Goal: Information Seeking & Learning: Learn about a topic

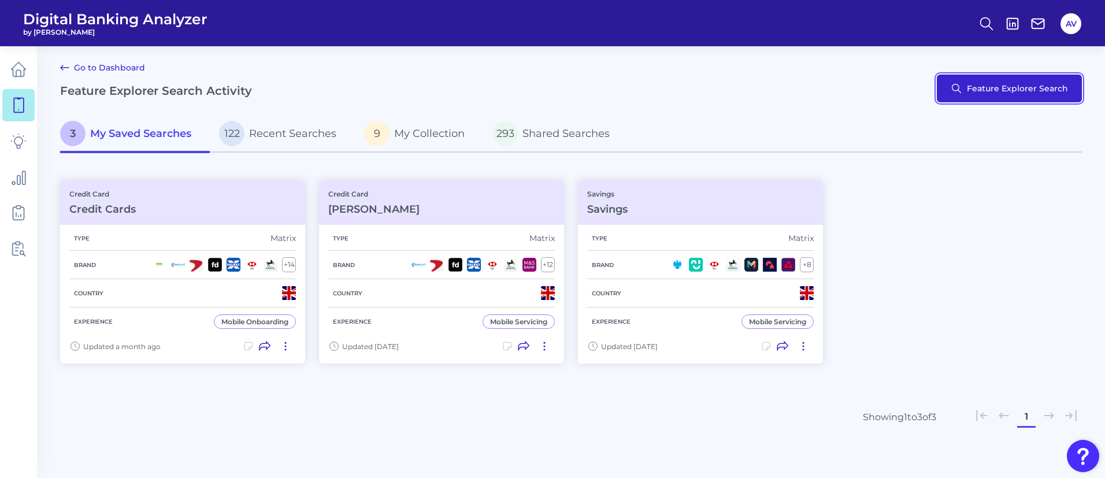
click at [1014, 79] on button "Feature Explorer Search" at bounding box center [1009, 89] width 145 height 28
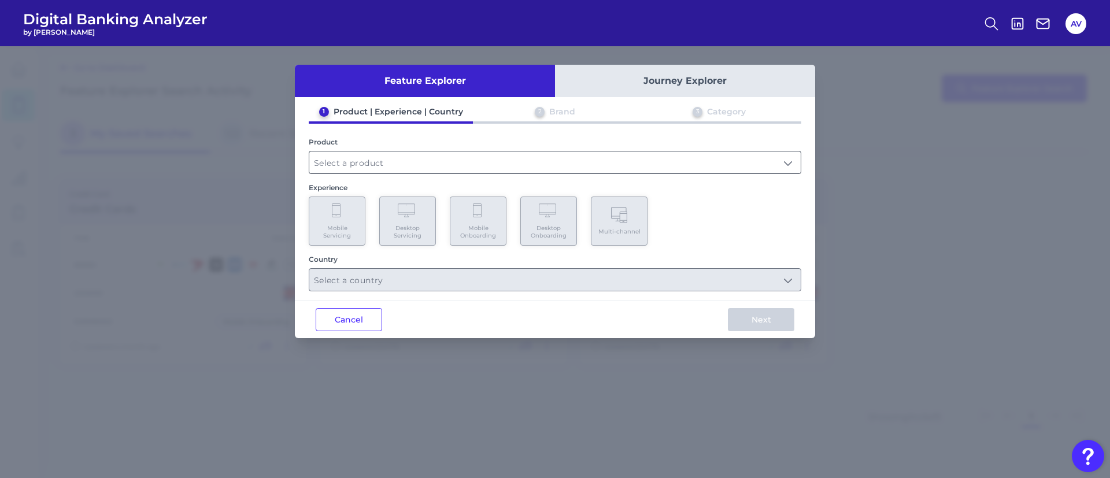
click at [399, 153] on input "text" at bounding box center [554, 162] width 491 height 22
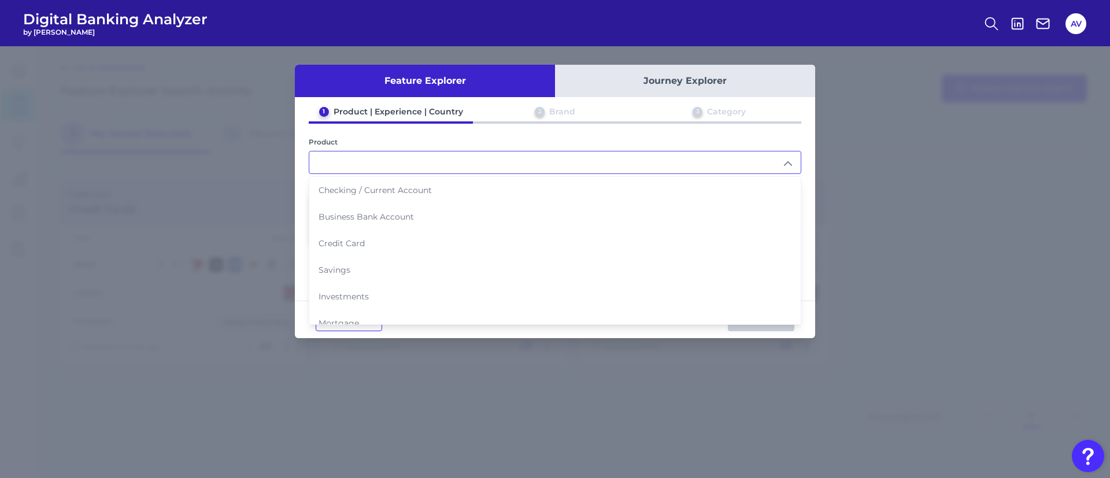
click at [401, 135] on div "1 Product | Experience | Country 2 Brand 3 Category Product Checking / Current …" at bounding box center [555, 198] width 520 height 185
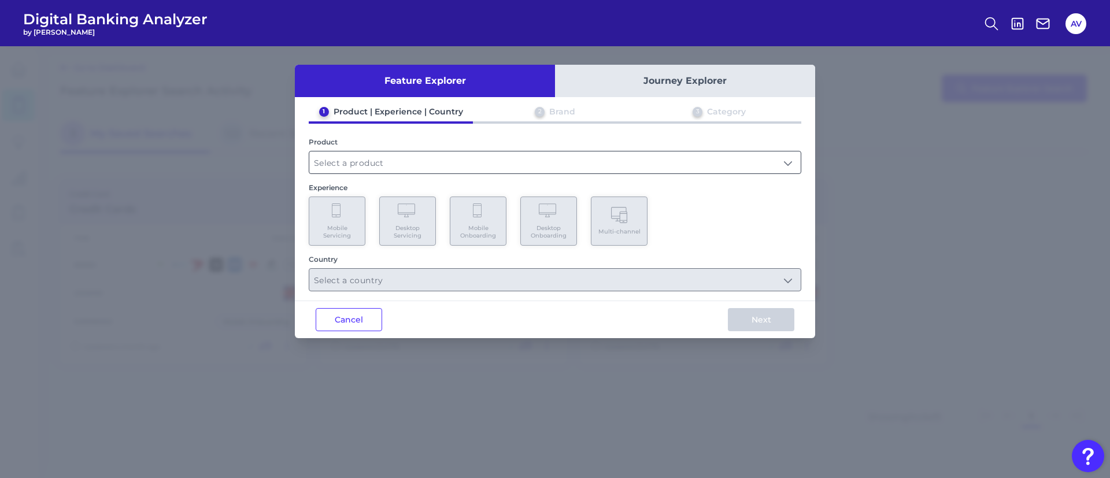
click at [342, 151] on input "text" at bounding box center [554, 162] width 491 height 22
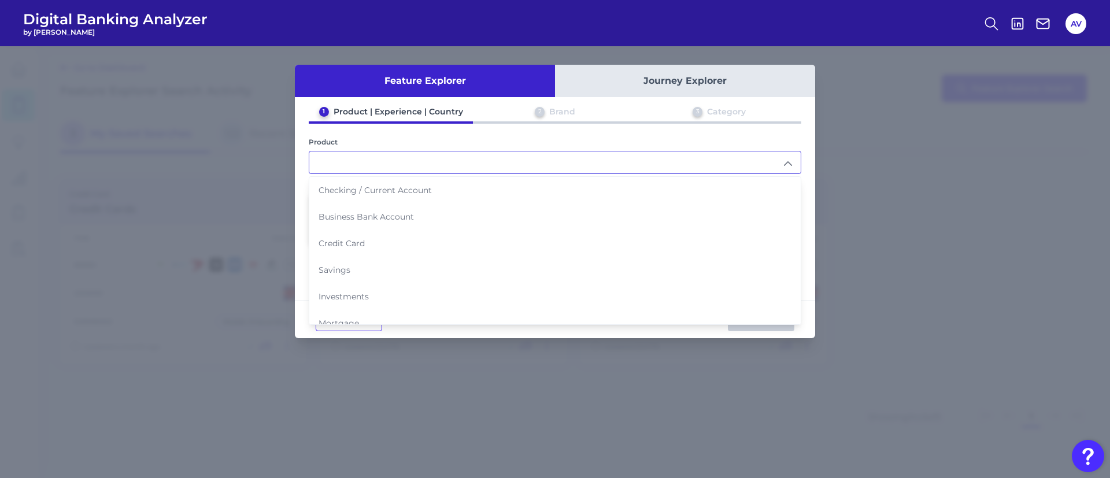
click at [193, 123] on div "Feature Explorer Journey Explorer 1 Product | Experience | Country 2 Brand 3 Ca…" at bounding box center [555, 262] width 1110 height 432
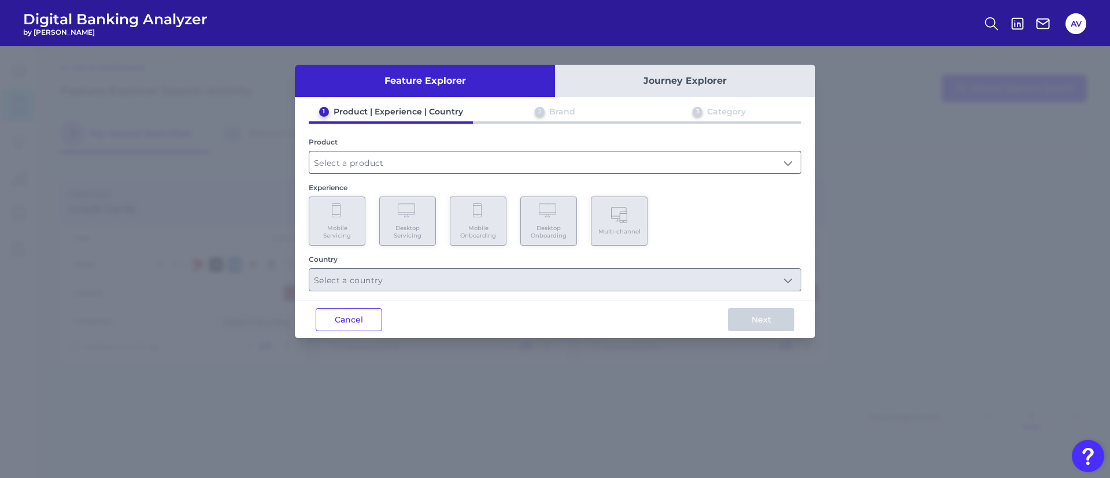
click at [407, 152] on input "text" at bounding box center [554, 162] width 491 height 22
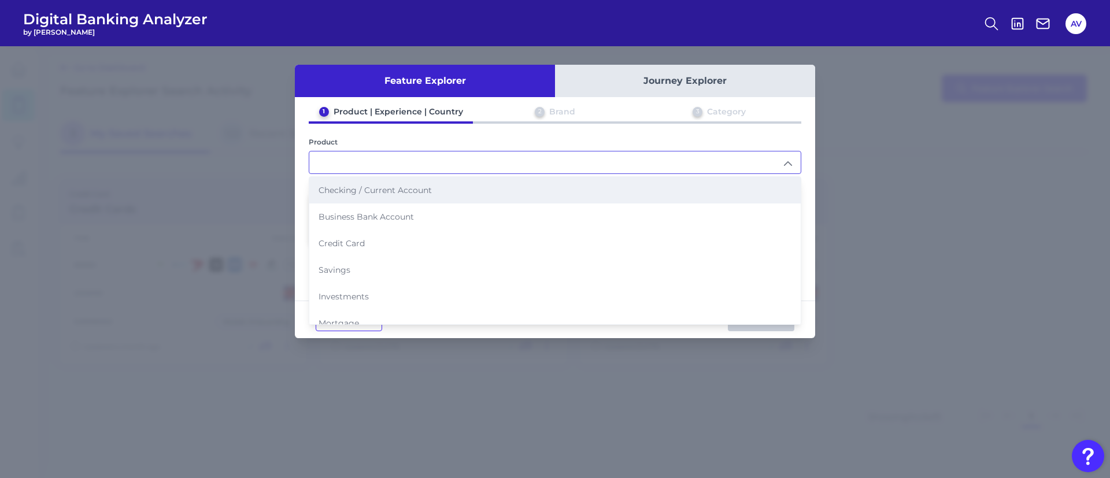
click at [415, 193] on span "Checking / Current Account" at bounding box center [375, 190] width 113 height 10
type input "Checking / Current Account"
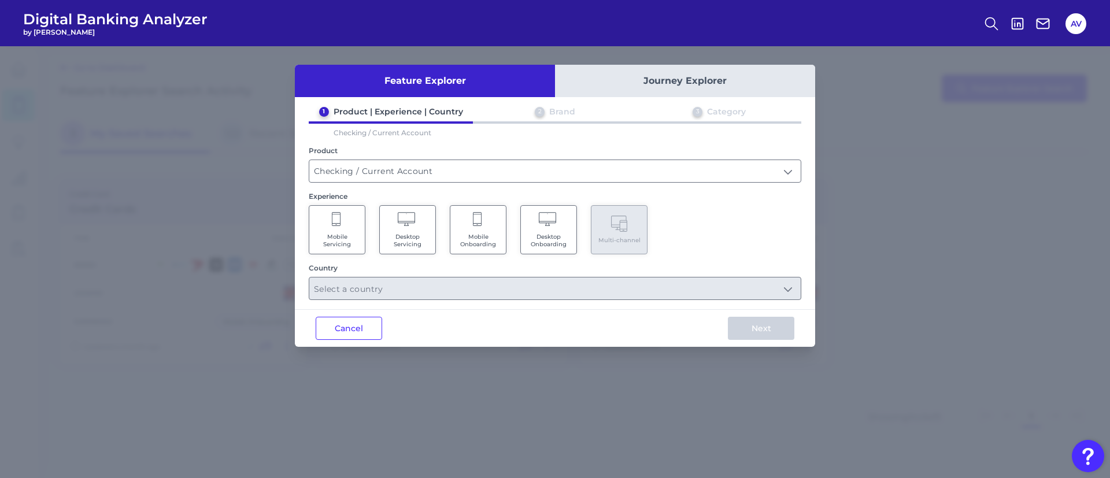
click at [342, 235] on span "Mobile Servicing" at bounding box center [337, 240] width 44 height 15
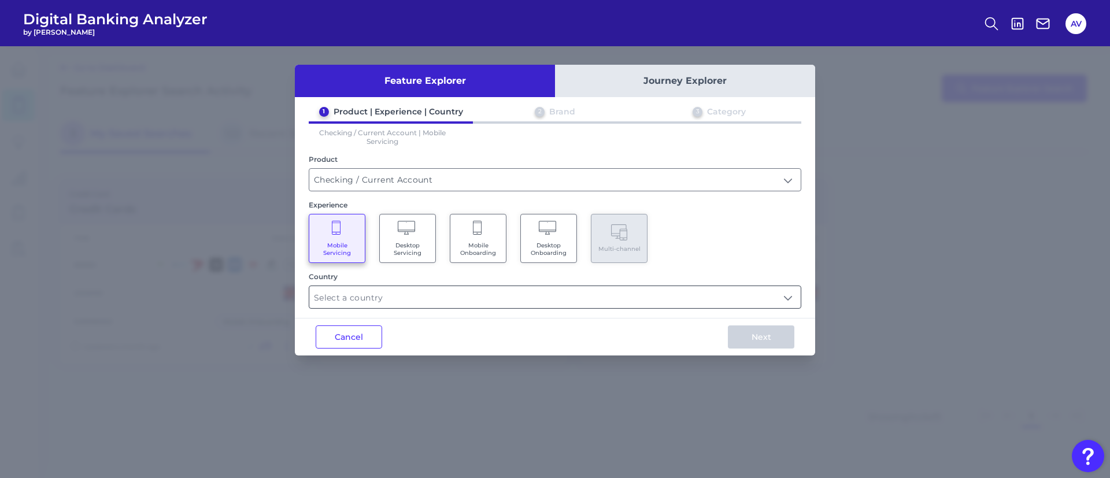
click at [379, 297] on input "text" at bounding box center [554, 297] width 491 height 22
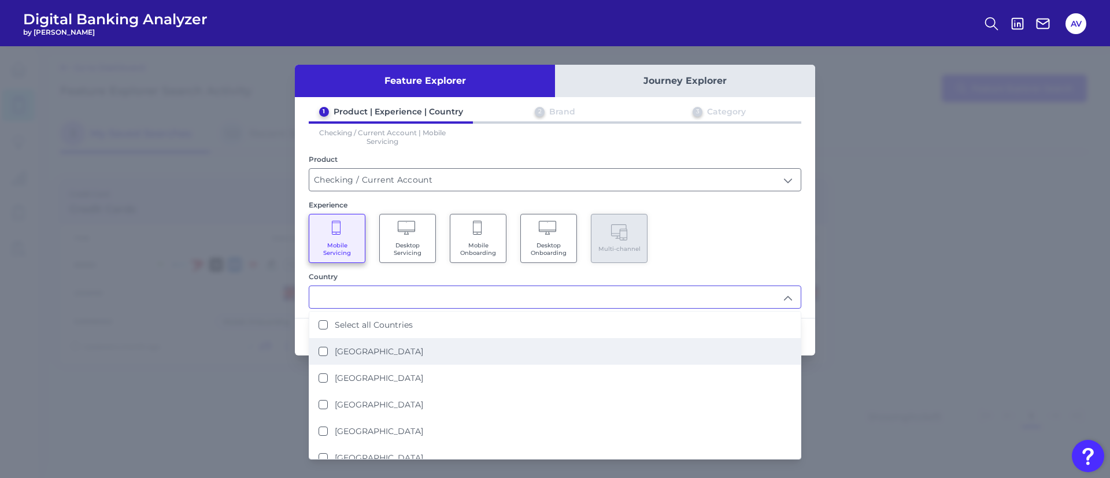
click at [410, 354] on li "[GEOGRAPHIC_DATA]" at bounding box center [554, 351] width 491 height 27
type input "[GEOGRAPHIC_DATA]"
click at [661, 249] on div "Mobile Servicing Desktop Servicing Mobile Onboarding Desktop Onboarding Multi-c…" at bounding box center [555, 238] width 493 height 49
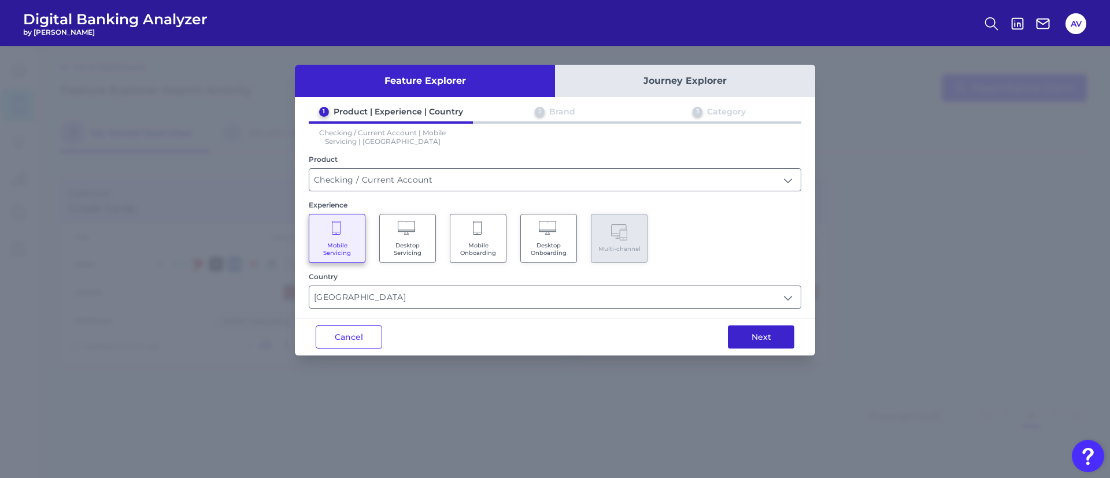
click at [744, 341] on button "Next" at bounding box center [761, 337] width 66 height 23
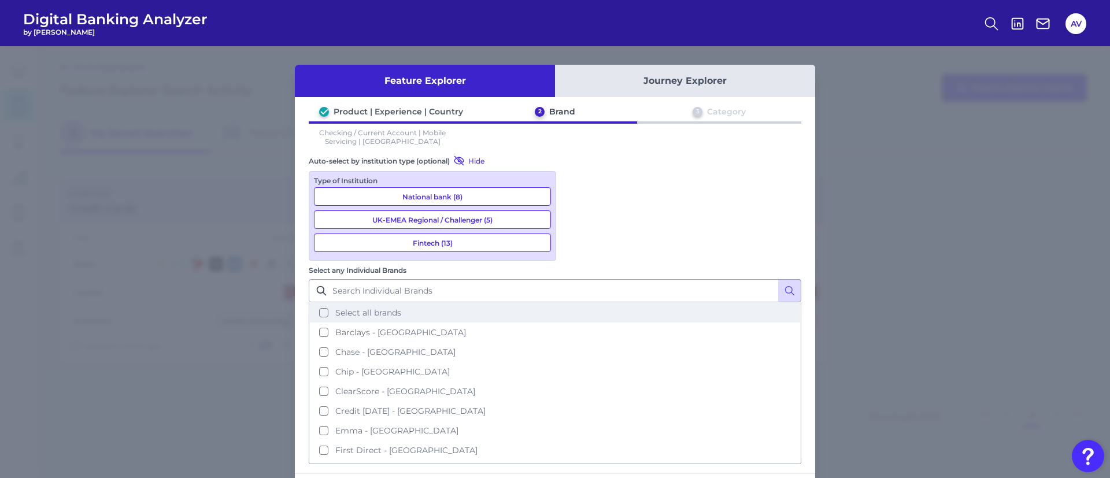
click at [627, 303] on button "Select all brands" at bounding box center [555, 313] width 490 height 20
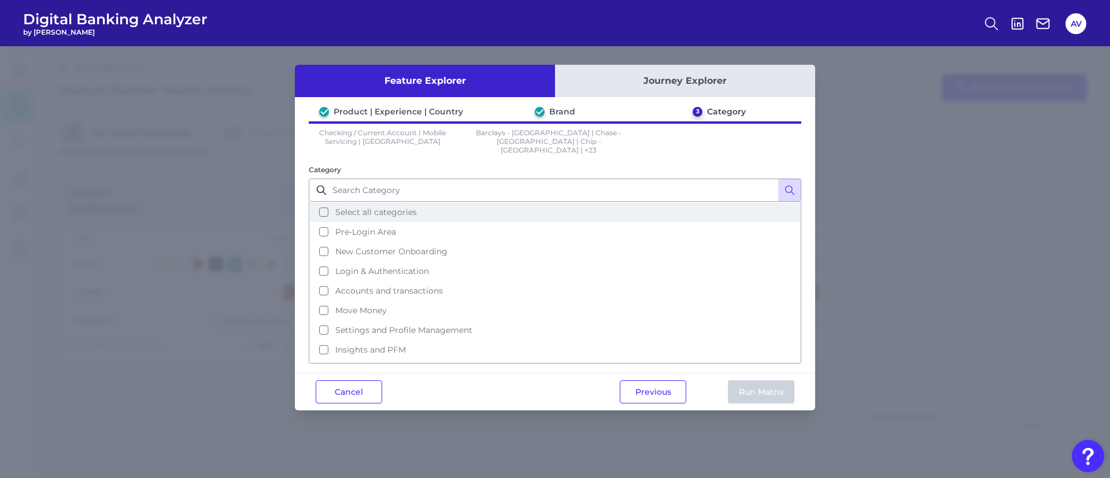
click at [405, 207] on span "Select all categories" at bounding box center [376, 212] width 82 height 10
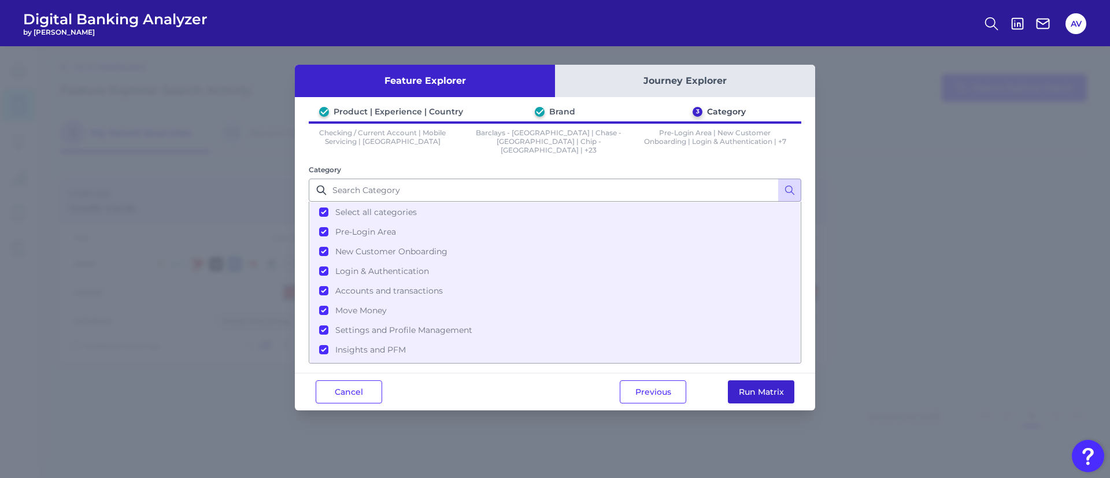
click at [745, 382] on button "Run Matrix" at bounding box center [761, 391] width 66 height 23
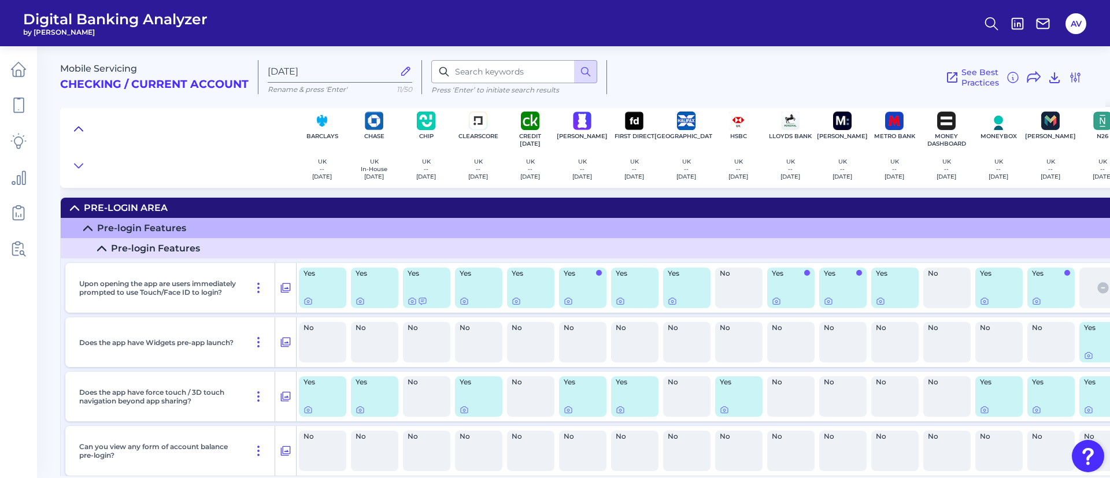
click at [82, 121] on button at bounding box center [78, 129] width 19 height 16
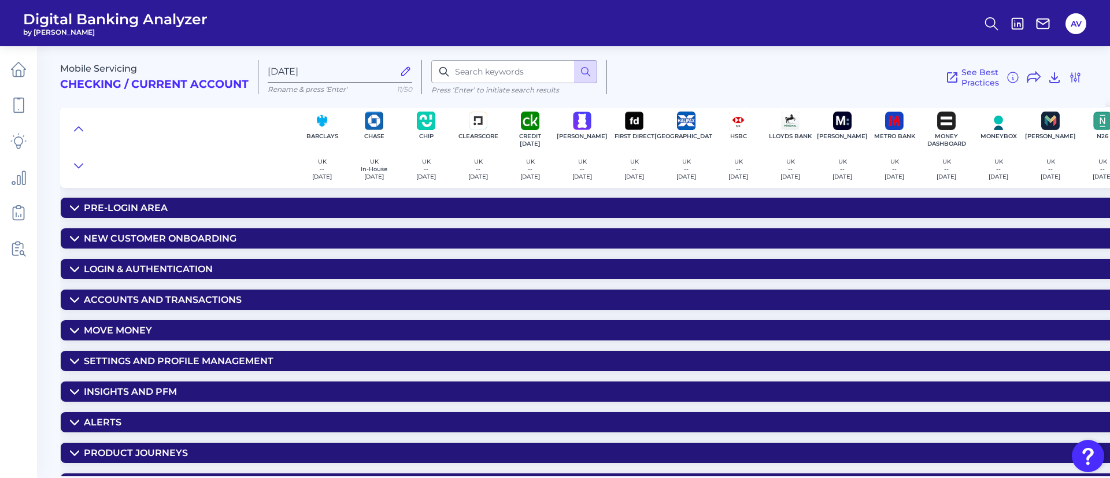
click at [171, 442] on details "Product Journeys Product Discovery Is there an in-app product menu? Yes Yes No …" at bounding box center [855, 452] width 1590 height 21
click at [172, 450] on div "Product Journeys" at bounding box center [136, 453] width 104 height 11
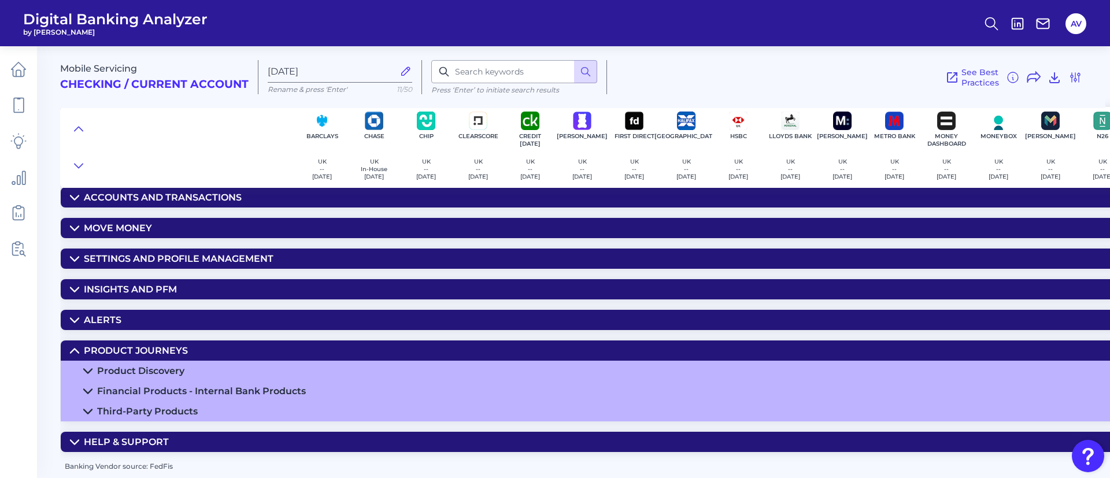
scroll to position [107, 0]
click at [172, 372] on summary "Product Discovery" at bounding box center [855, 371] width 1589 height 20
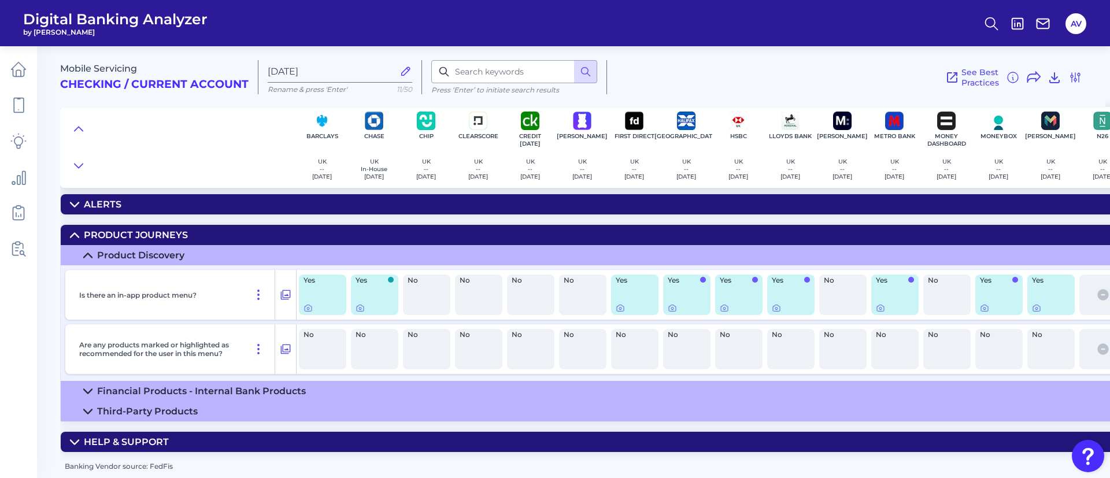
click at [161, 225] on summary "Product Journeys" at bounding box center [855, 235] width 1589 height 20
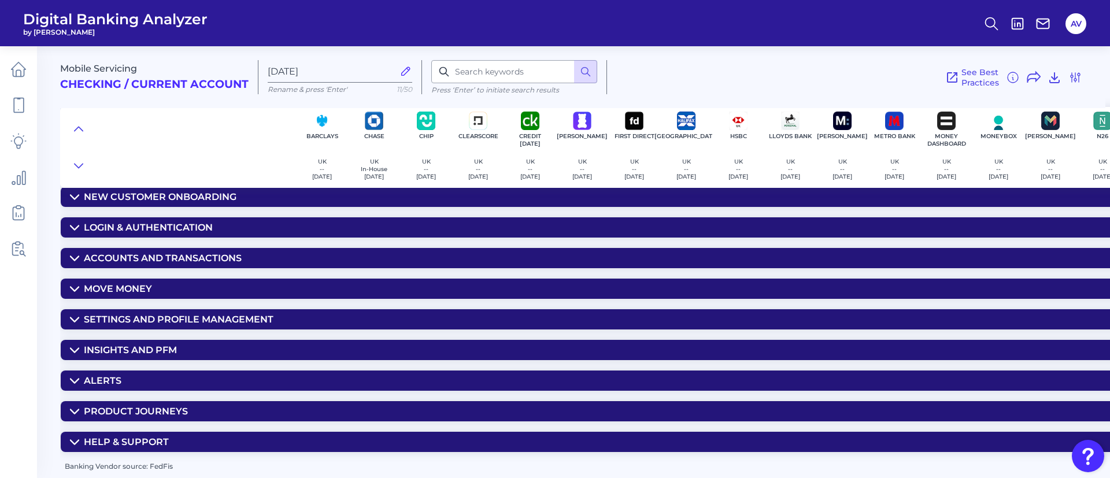
click at [201, 407] on summary "Product Journeys" at bounding box center [855, 411] width 1589 height 20
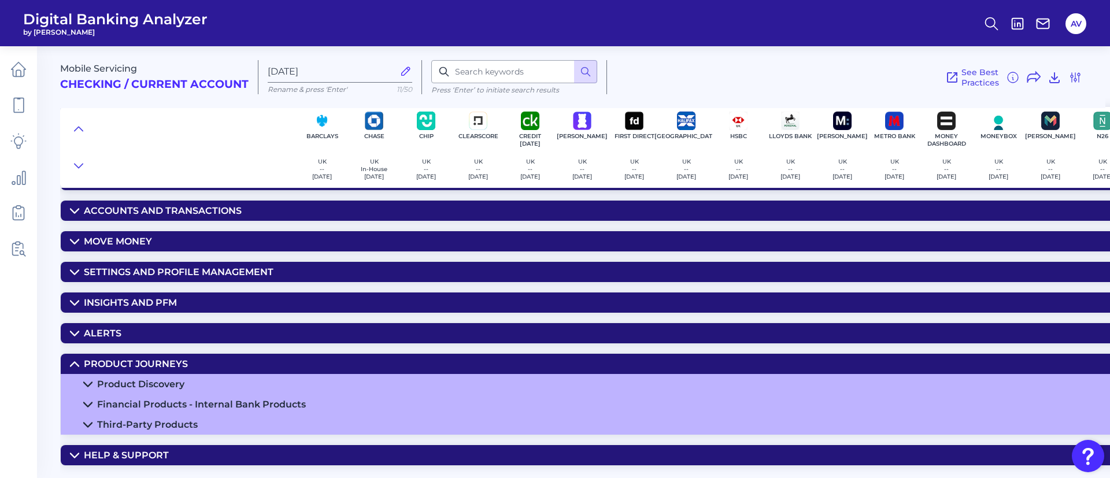
scroll to position [107, 0]
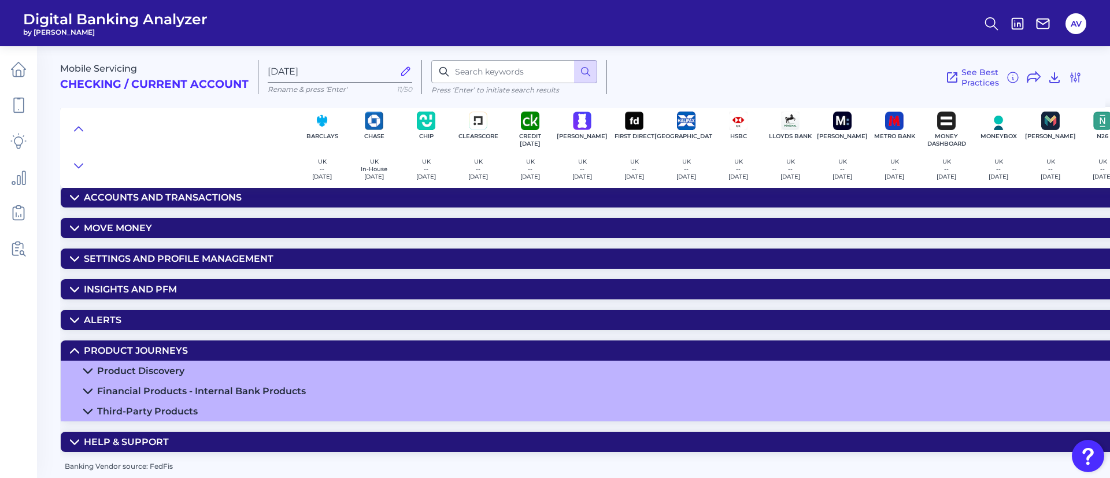
click at [306, 389] on summary "Financial Products - Internal Bank Products" at bounding box center [855, 391] width 1589 height 20
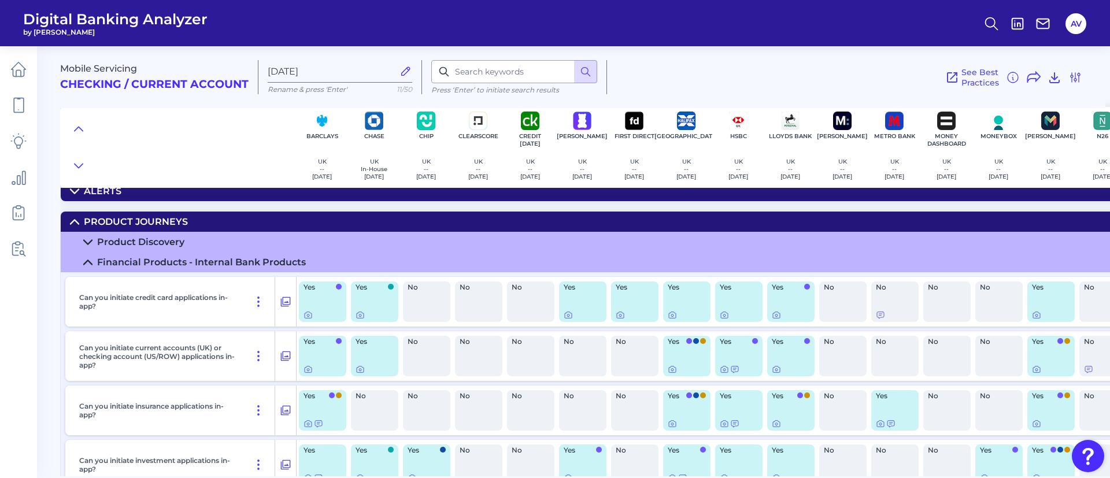
scroll to position [243, 0]
